Goal: Task Accomplishment & Management: Use online tool/utility

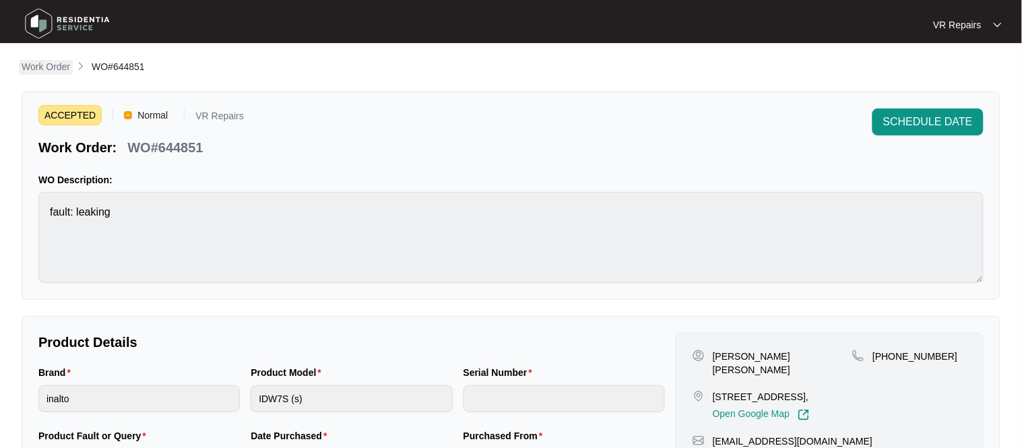
click at [54, 69] on p "Work Order" at bounding box center [46, 66] width 48 height 13
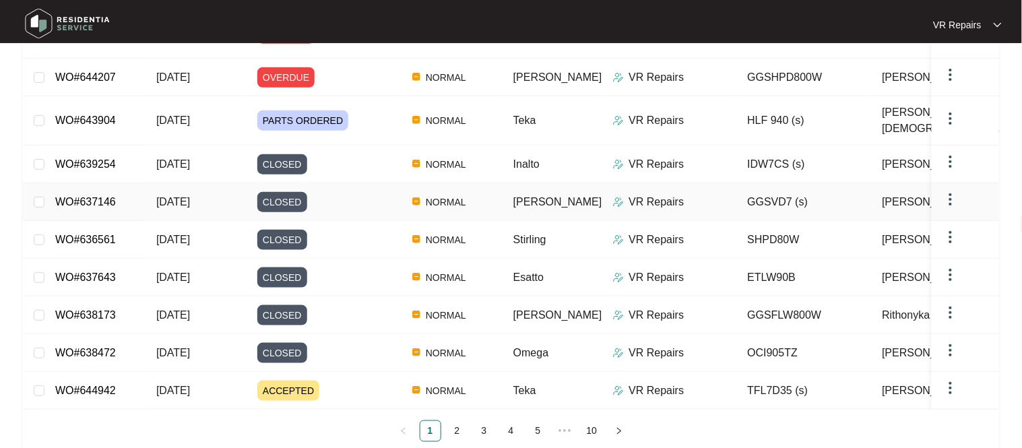
scroll to position [254, 0]
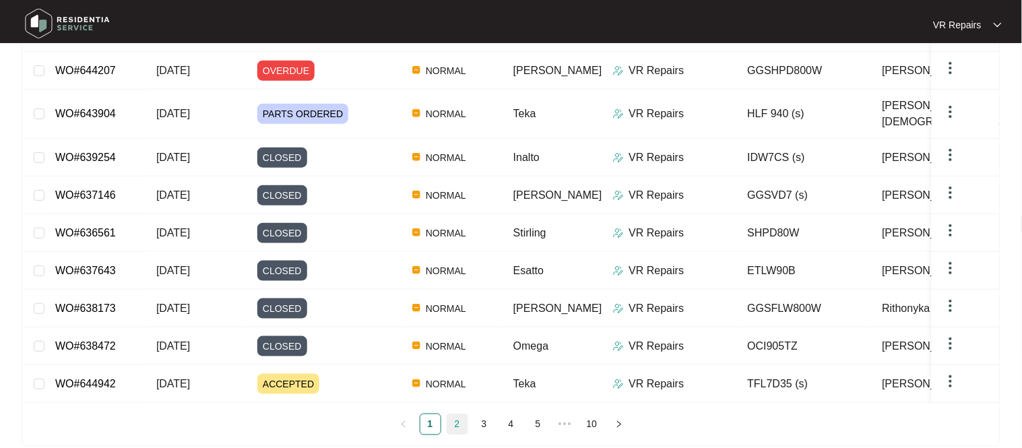
click at [454, 414] on link "2" at bounding box center [457, 424] width 20 height 20
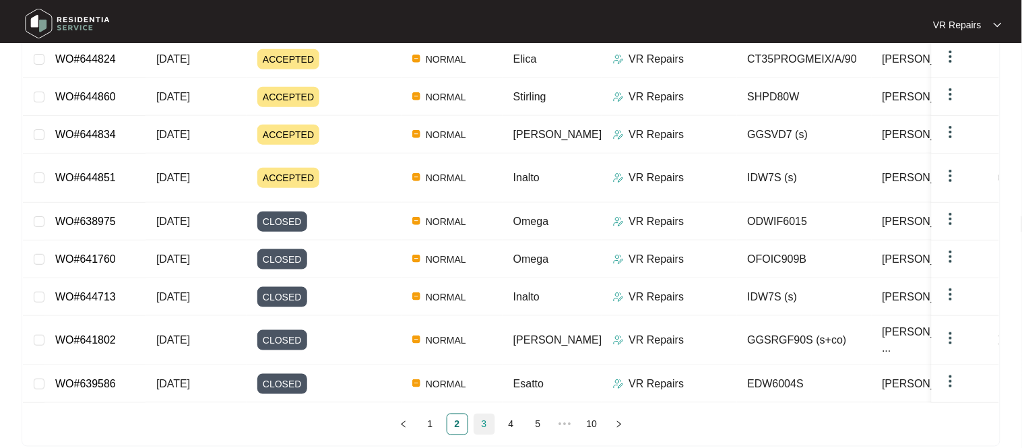
click at [489, 414] on link "3" at bounding box center [484, 424] width 20 height 20
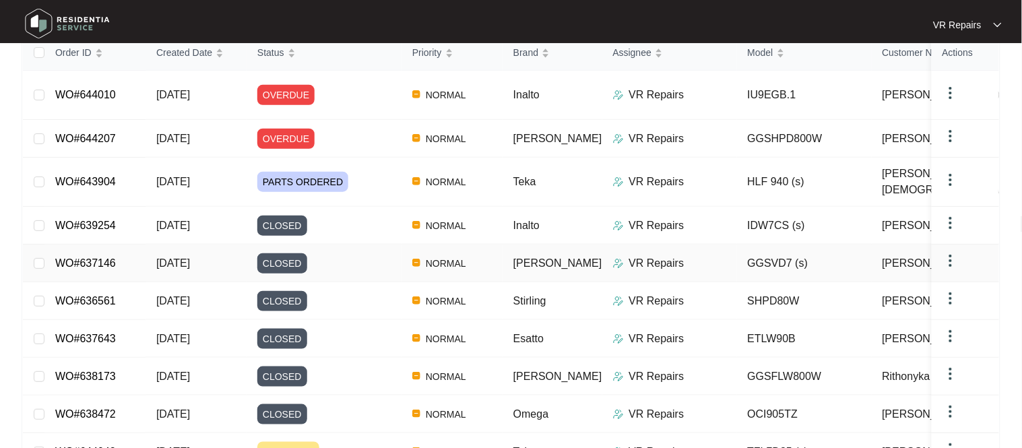
scroll to position [57, 0]
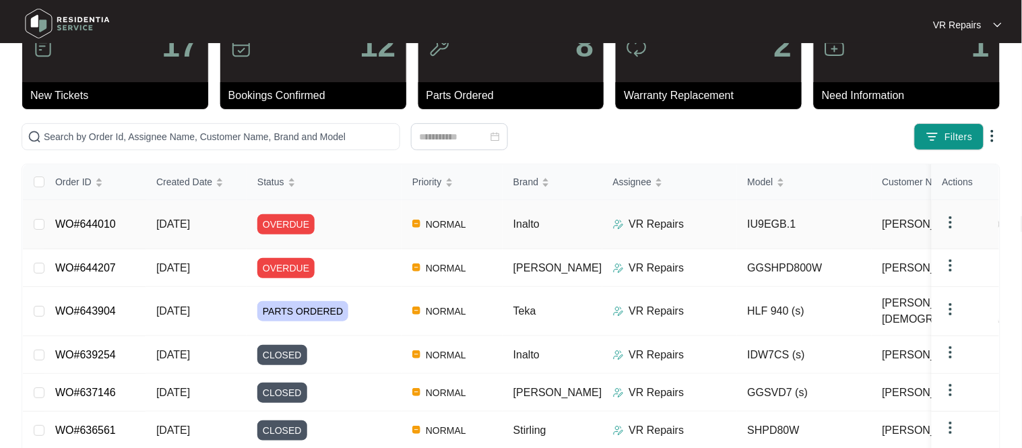
click at [114, 219] on link "WO#644010" at bounding box center [85, 223] width 61 height 11
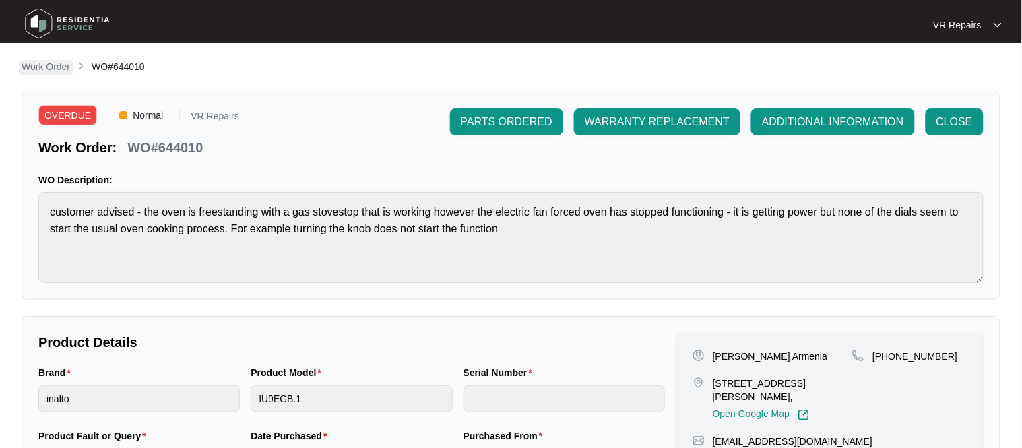
click at [51, 66] on p "Work Order" at bounding box center [46, 66] width 48 height 13
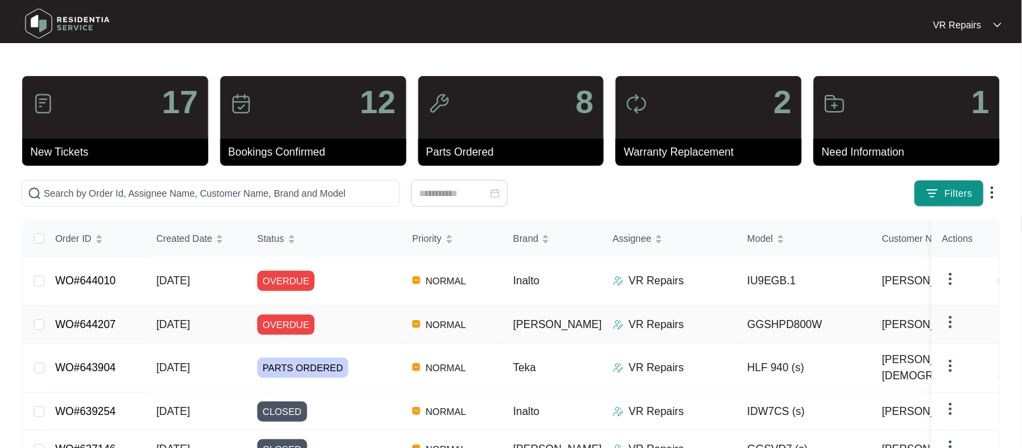
click at [102, 319] on link "WO#644207" at bounding box center [85, 324] width 61 height 11
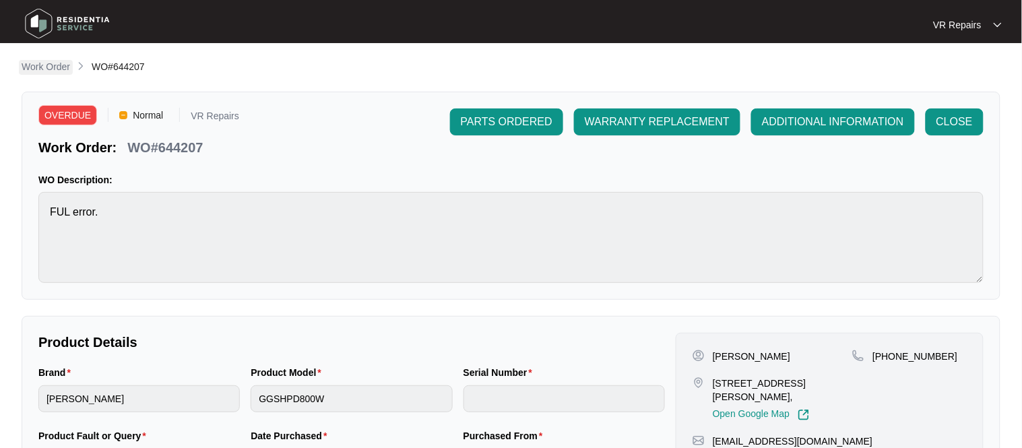
click at [38, 69] on p "Work Order" at bounding box center [46, 66] width 48 height 13
